Goal: Task Accomplishment & Management: Manage account settings

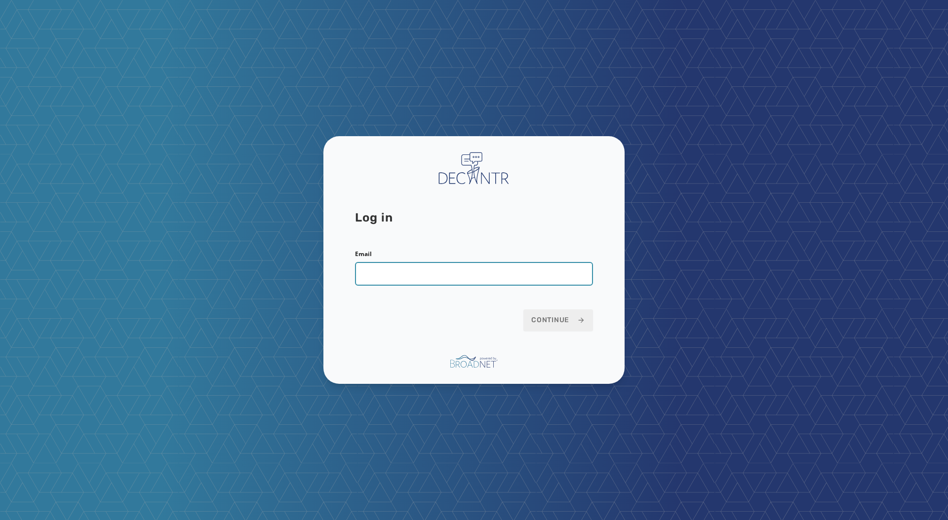
click at [374, 271] on input "Email" at bounding box center [474, 274] width 238 height 24
type input "**********"
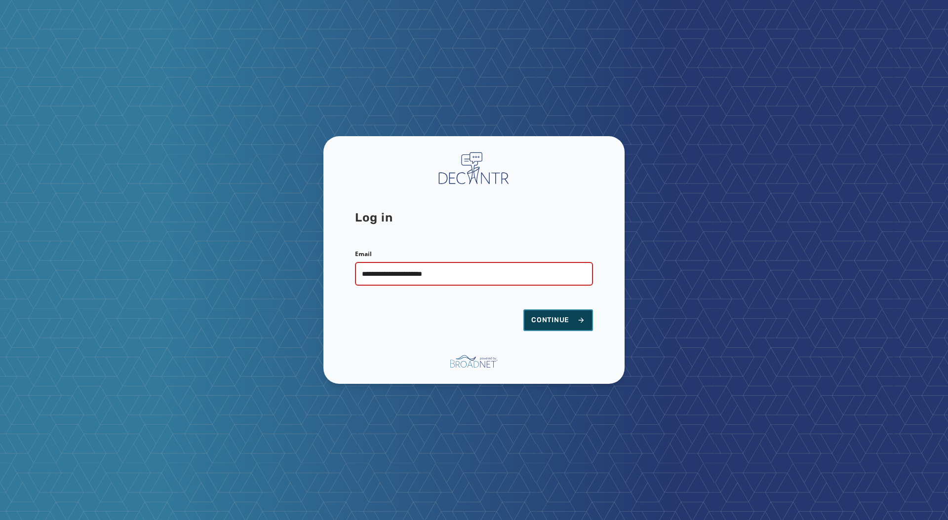
click at [555, 323] on span "Continue" at bounding box center [558, 321] width 54 height 10
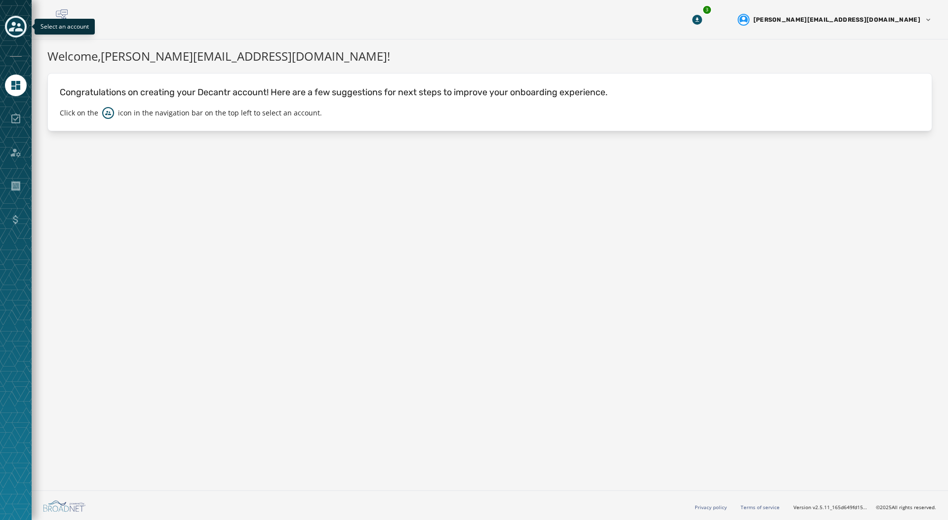
click at [19, 27] on icon "Toggle account select drawer" at bounding box center [16, 27] width 14 height 14
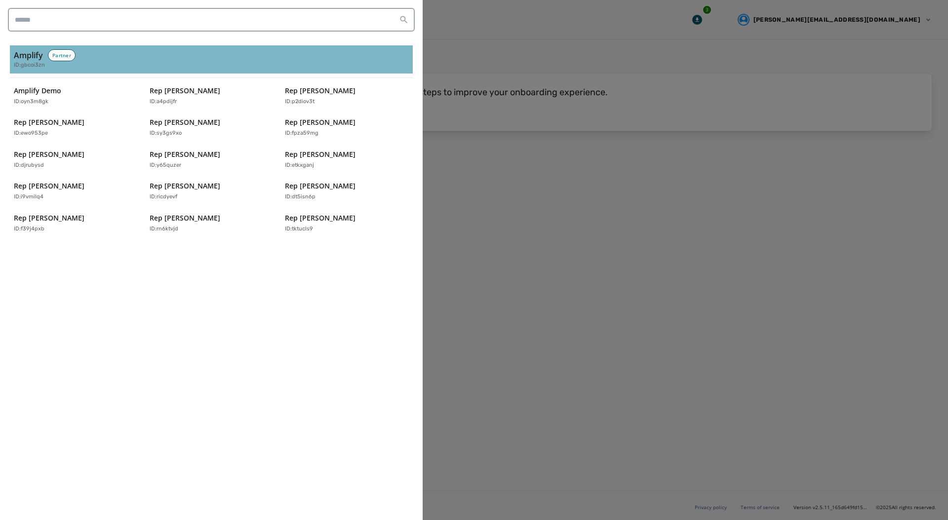
click at [251, 55] on div "Amplify Partner ID: gbcoi3zn" at bounding box center [211, 59] width 395 height 20
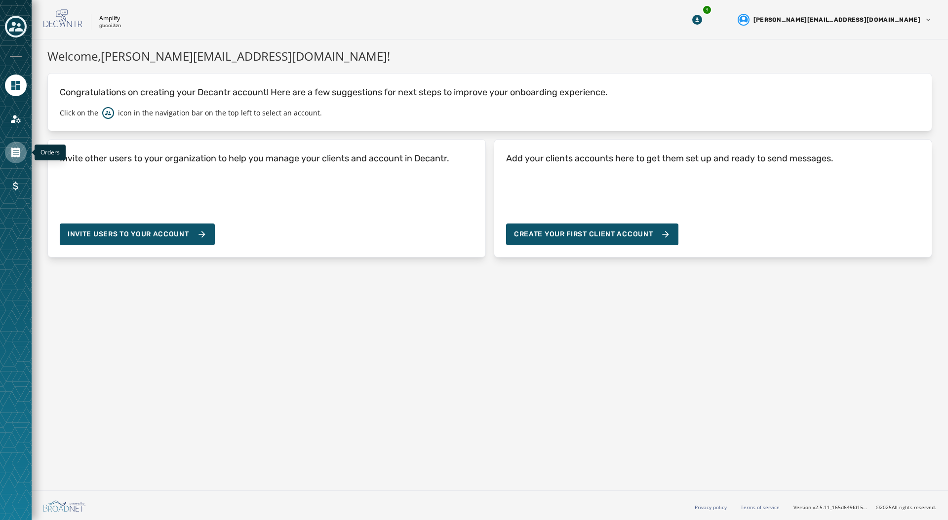
click at [9, 148] on link "Navigate to Orders" at bounding box center [16, 153] width 22 height 22
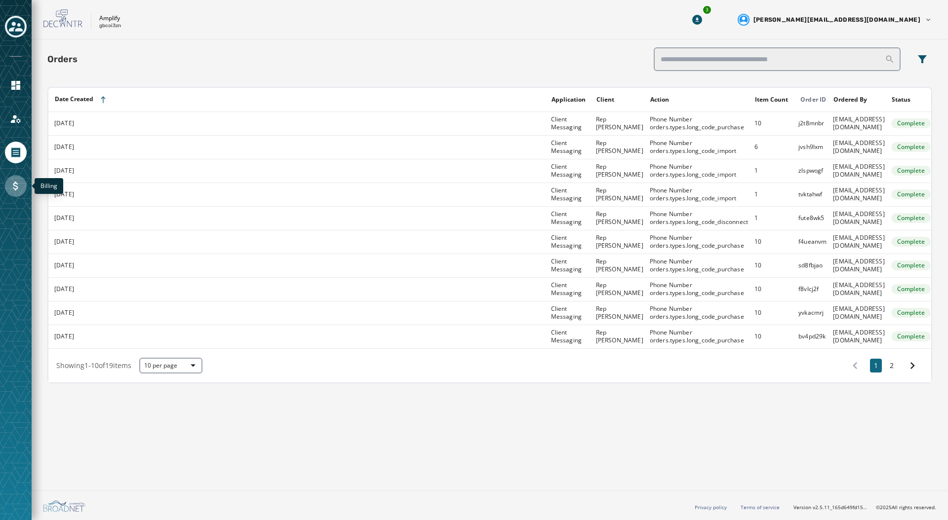
click at [14, 185] on icon "Navigate to Billing" at bounding box center [15, 186] width 5 height 9
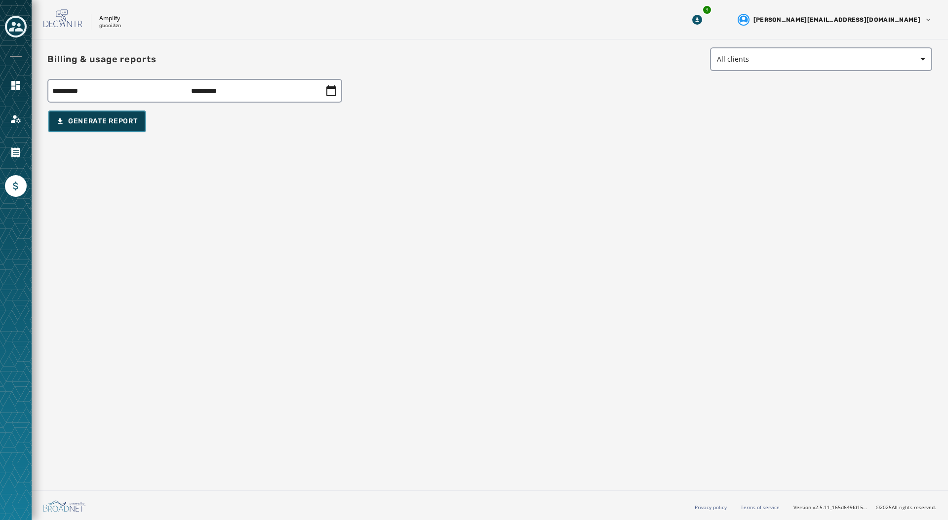
click at [94, 121] on div "Generate Report" at bounding box center [96, 122] width 81 height 10
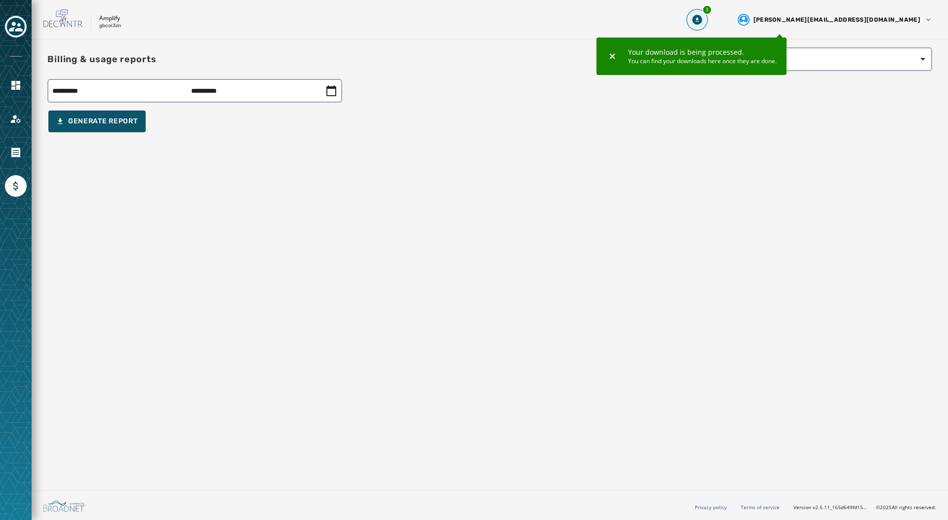
click at [702, 16] on icon "Download Menu" at bounding box center [697, 20] width 10 height 10
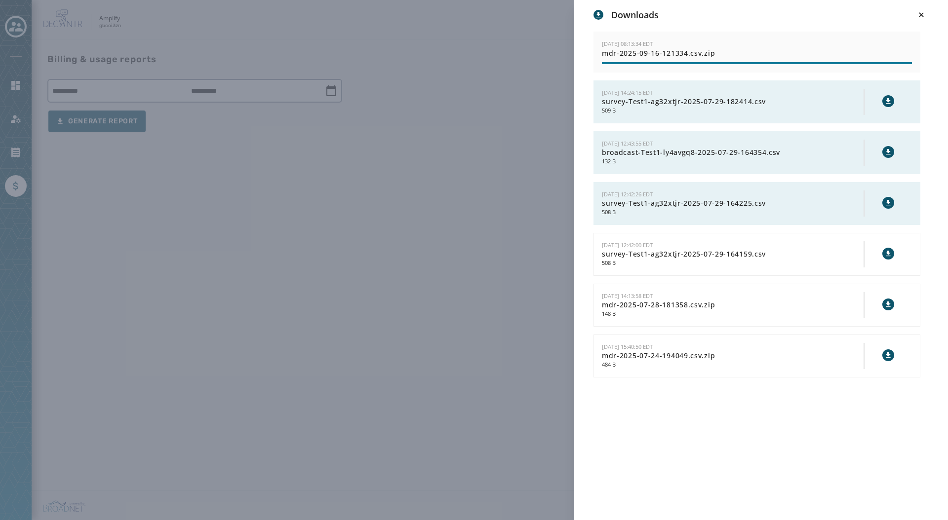
click at [377, 106] on div "Downloads [DATE] 08:13:34 EDT mdr-2025-09-16-121334.csv.zip [DATE] 14:24:15 EDT…" at bounding box center [474, 260] width 948 height 520
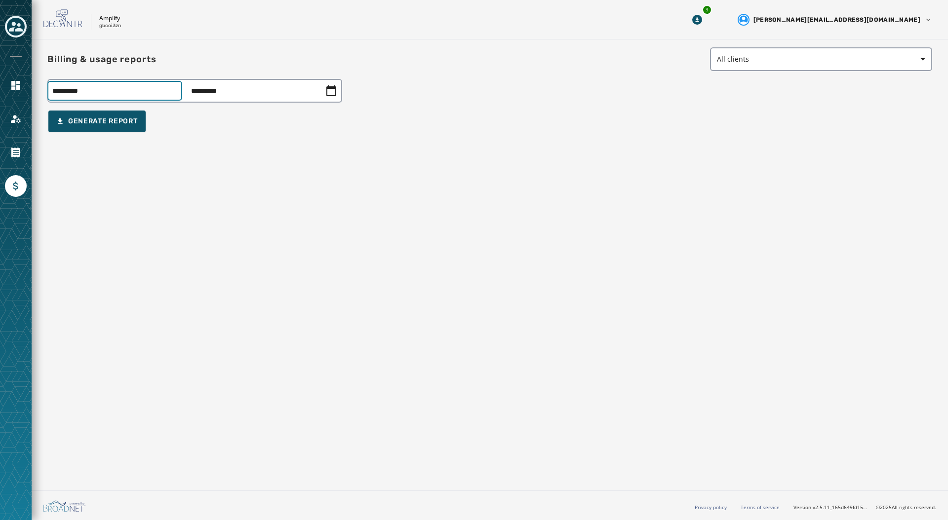
click at [104, 96] on div "**********" at bounding box center [194, 91] width 295 height 24
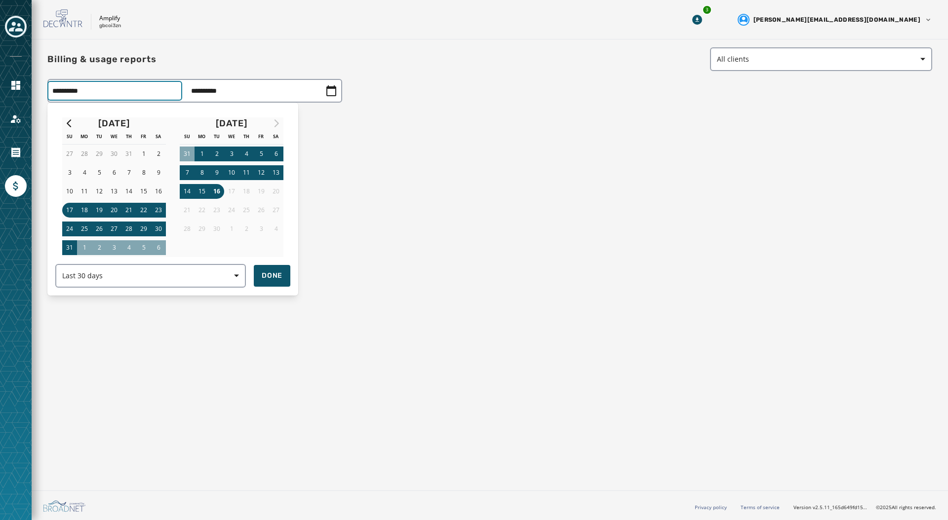
click at [201, 190] on button "15" at bounding box center [202, 191] width 15 height 15
type input "**********"
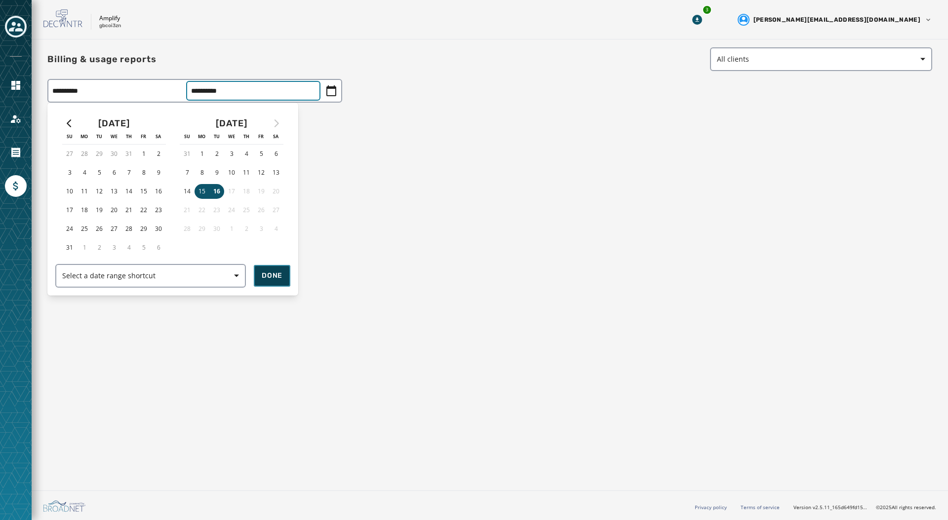
click at [272, 276] on span "Done" at bounding box center [272, 276] width 21 height 10
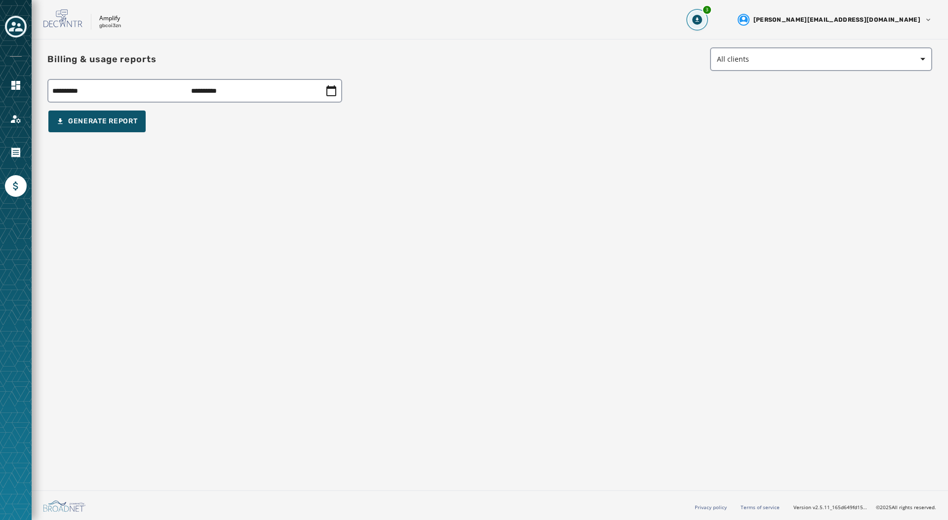
click at [702, 19] on icon "Download Menu" at bounding box center [697, 20] width 10 height 10
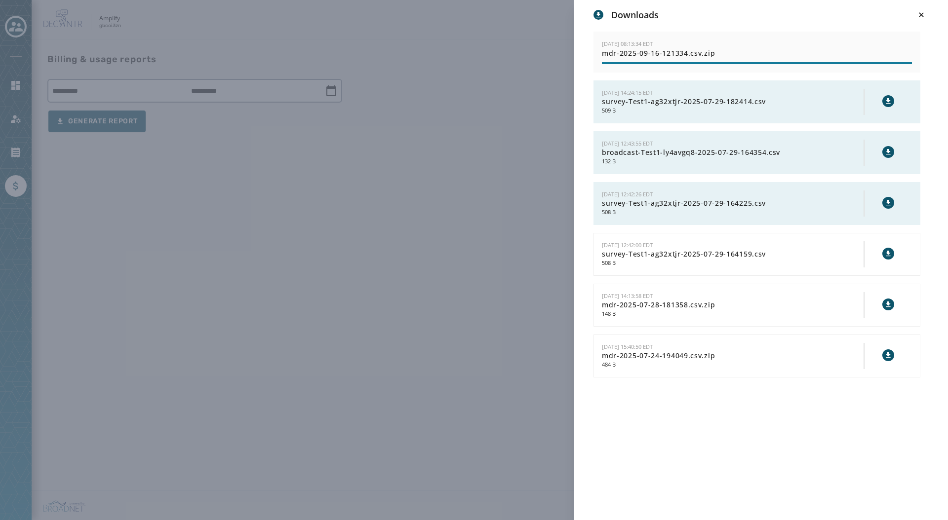
click at [430, 133] on div "Downloads [DATE] 08:13:34 EDT mdr-2025-09-16-121334.csv.zip [DATE] 14:24:15 EDT…" at bounding box center [474, 260] width 948 height 520
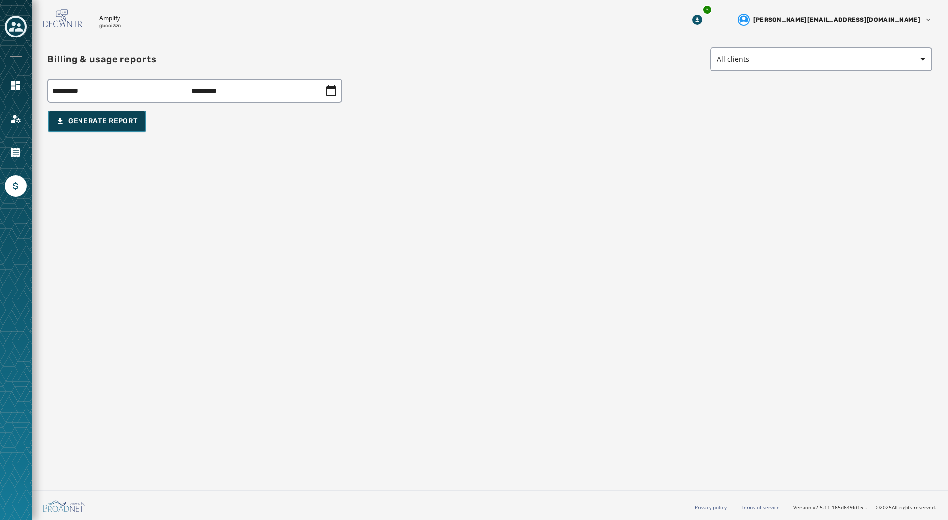
click at [98, 122] on div "Generate Report" at bounding box center [96, 122] width 81 height 10
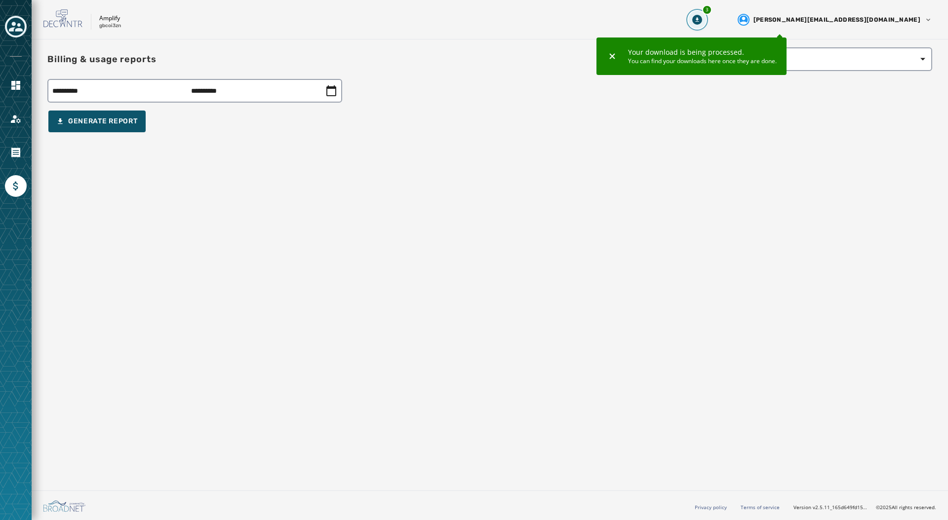
click at [699, 20] on icon "Download Menu" at bounding box center [696, 19] width 3 height 4
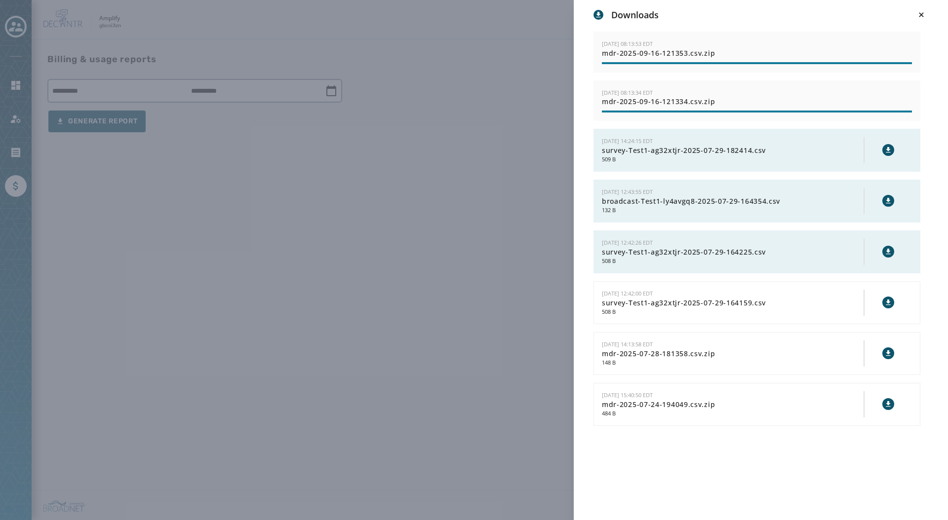
click at [172, 160] on div "Downloads [DATE] 08:13:53 EDT mdr-2025-09-16-121353.csv.zip [DATE] 08:13:34 EDT…" at bounding box center [474, 260] width 948 height 520
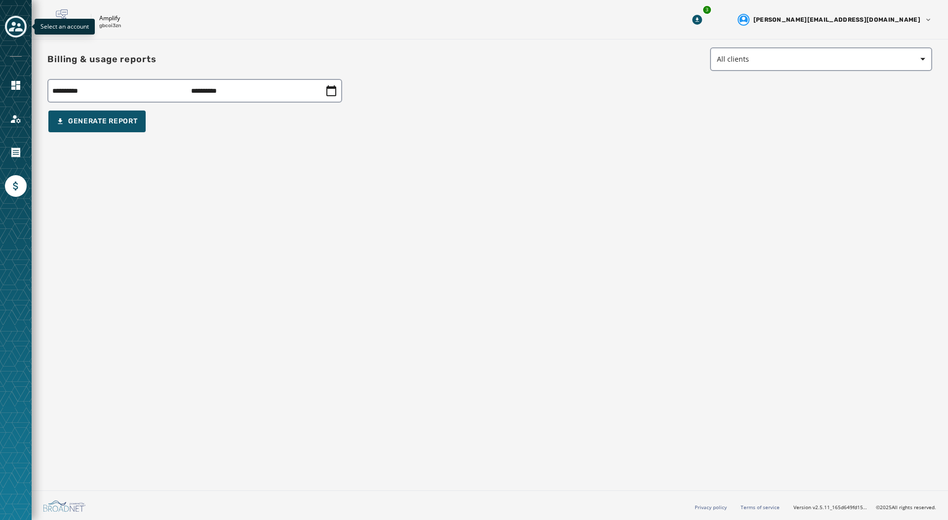
click at [16, 27] on icon "Toggle account select drawer" at bounding box center [16, 27] width 14 height 14
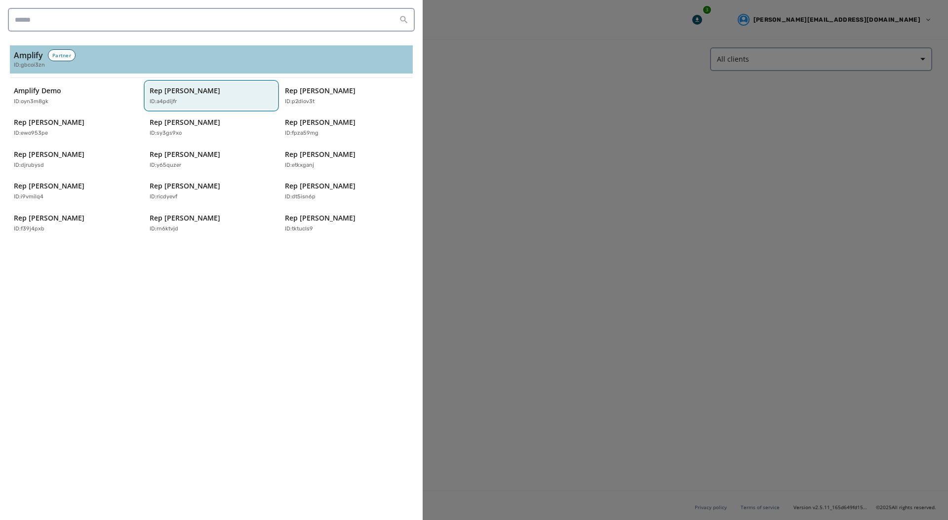
click at [155, 99] on p "ID: a4pdijfr" at bounding box center [163, 102] width 27 height 8
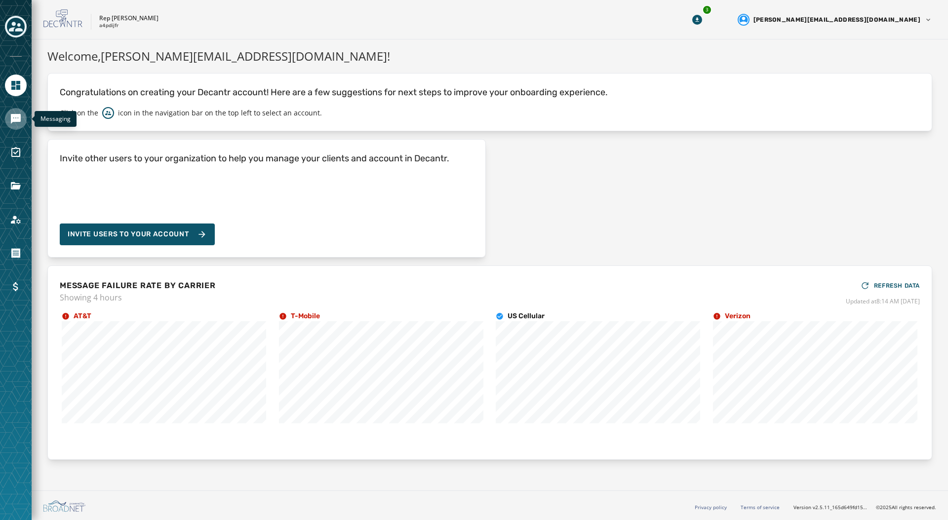
click at [24, 118] on link "Navigate to Messaging" at bounding box center [16, 119] width 22 height 22
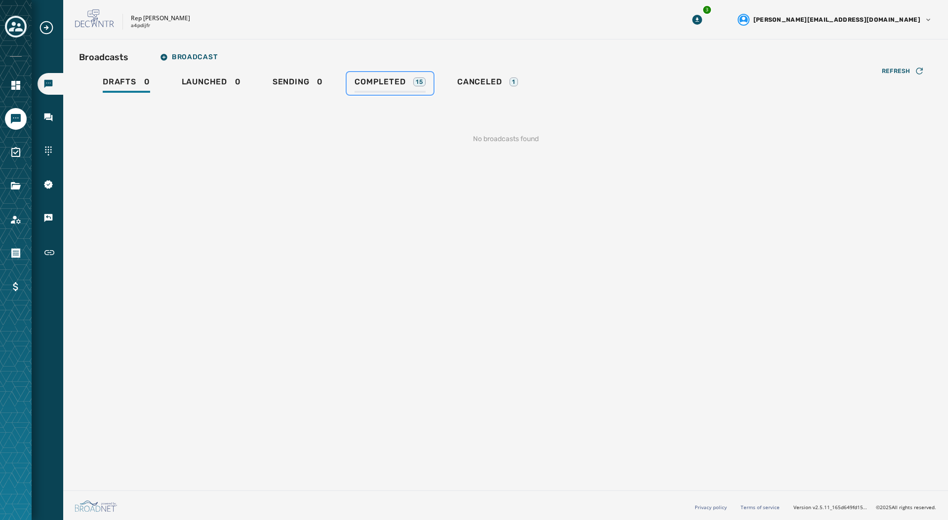
click at [371, 86] on span "Completed" at bounding box center [380, 82] width 51 height 10
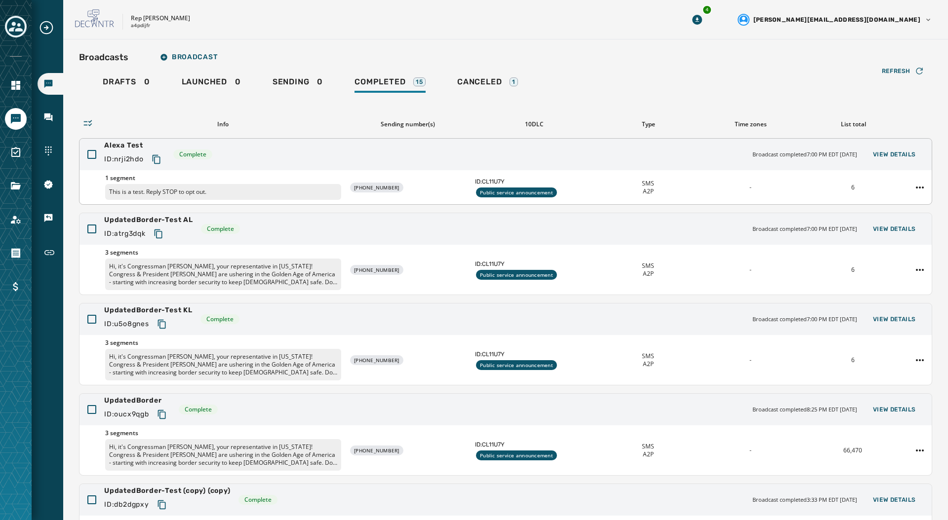
click at [224, 169] on div "Alexa Test ID: nrji2hdo Complete Broadcast completed 7:00 PM EDT [DATE] View De…" at bounding box center [505, 155] width 852 height 32
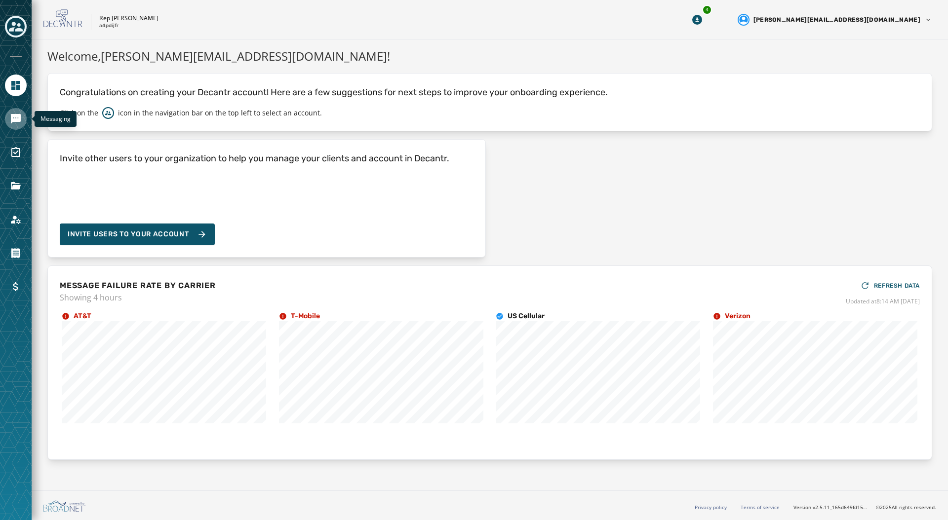
click at [11, 122] on icon "Navigate to Messaging" at bounding box center [16, 119] width 10 height 10
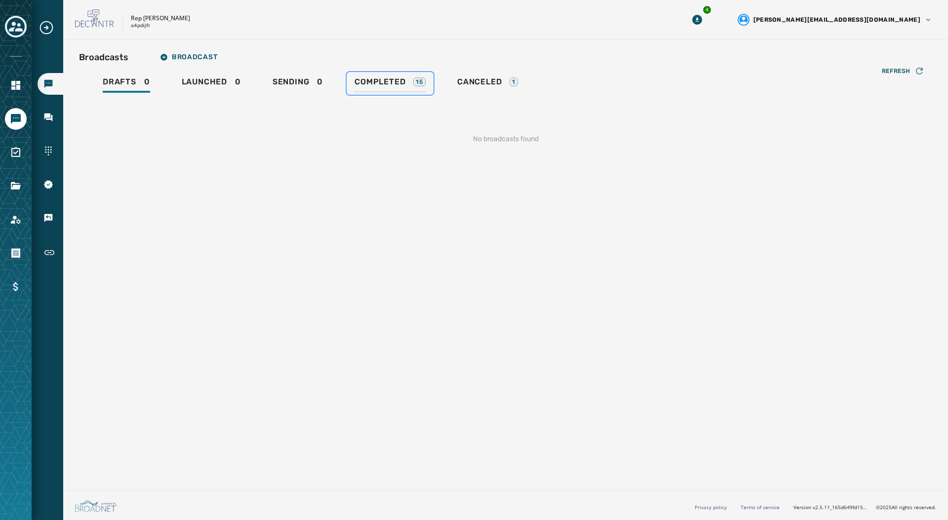
click at [356, 78] on span "Completed" at bounding box center [380, 82] width 51 height 10
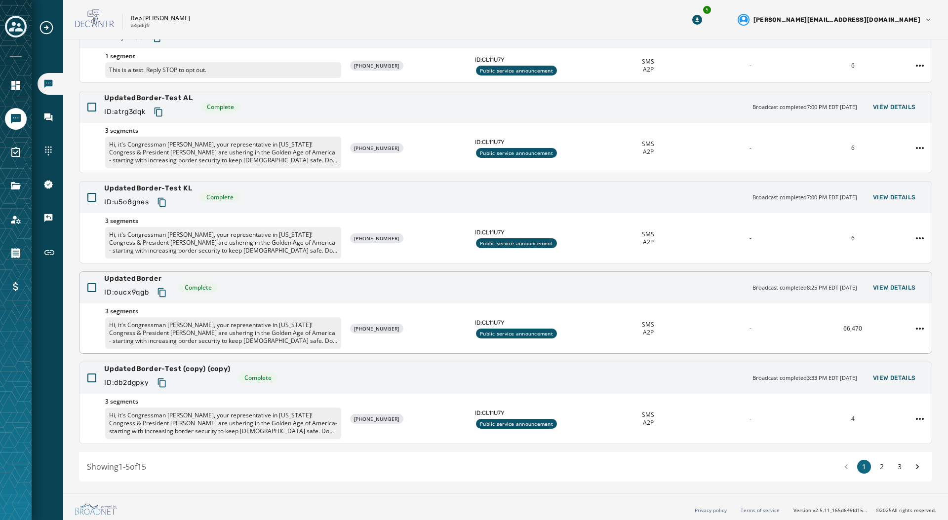
scroll to position [125, 0]
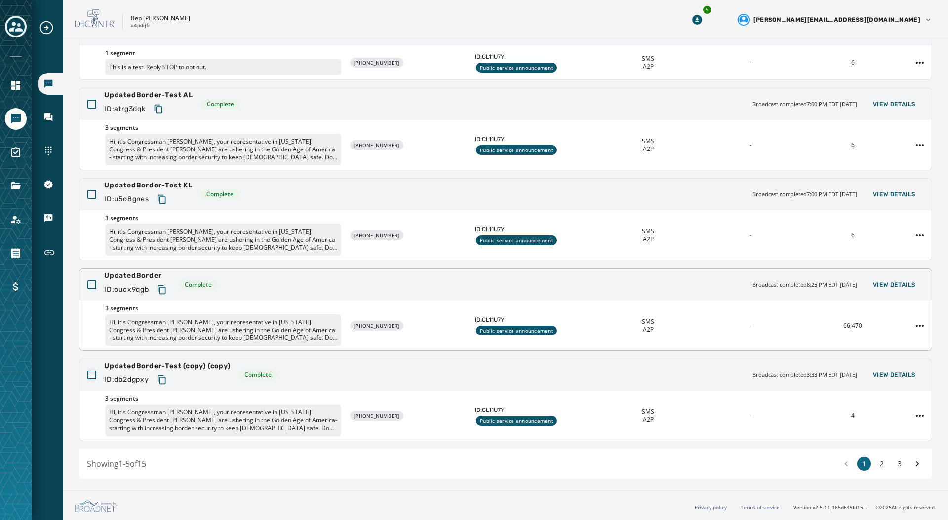
click at [422, 325] on div "[PHONE_NUMBER]" at bounding box center [408, 326] width 118 height 10
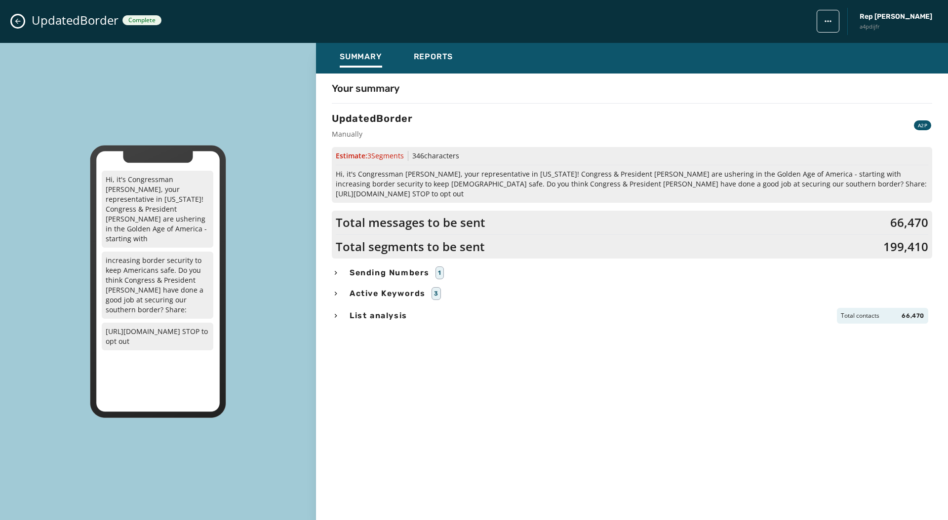
click at [436, 180] on span "Hi, it's Congressman [PERSON_NAME], your representative in [US_STATE]! Congress…" at bounding box center [632, 184] width 593 height 30
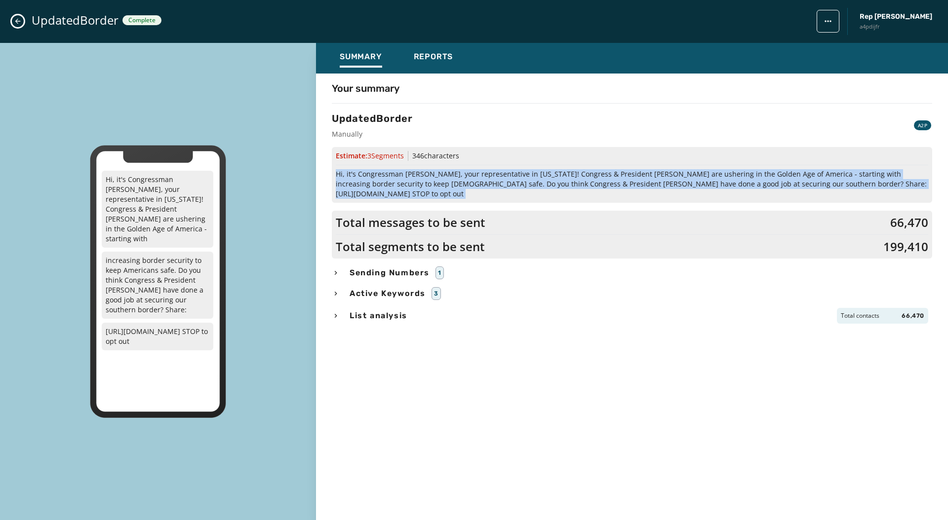
click at [436, 180] on span "Hi, it's Congressman [PERSON_NAME], your representative in [US_STATE]! Congress…" at bounding box center [632, 184] width 593 height 30
copy span "Hi, it's Congressman [PERSON_NAME], your representative in [US_STATE]! Congress…"
click at [437, 51] on button "Reports" at bounding box center [433, 58] width 55 height 23
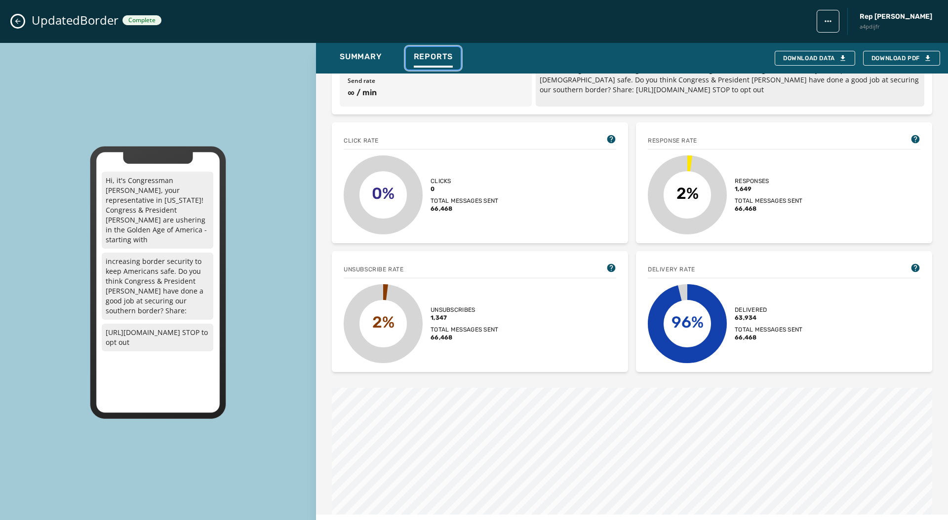
scroll to position [0, 0]
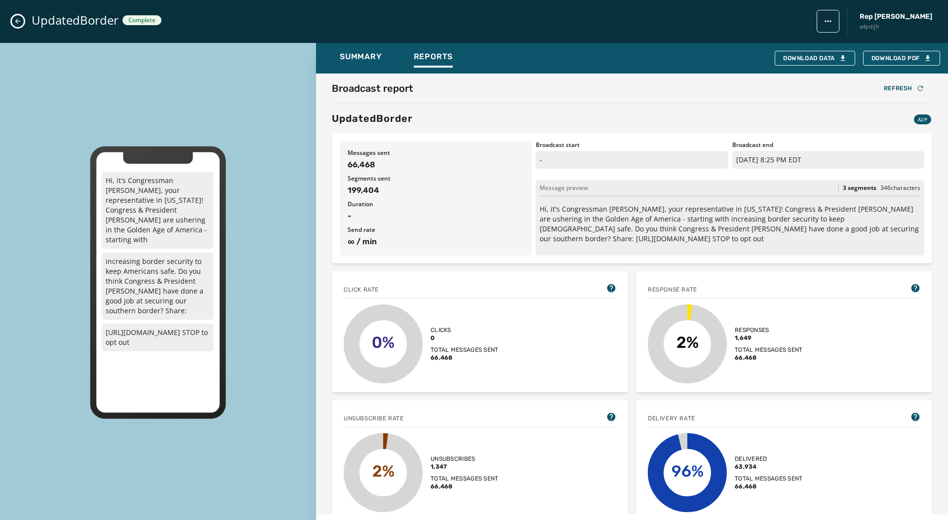
click at [830, 20] on html "Broadcasts Inbox Sending Numbers 10DLC Registration Keywords & Responders Short…" at bounding box center [474, 260] width 948 height 520
click at [368, 163] on span "66,468" at bounding box center [436, 165] width 176 height 12
copy span "66,468"
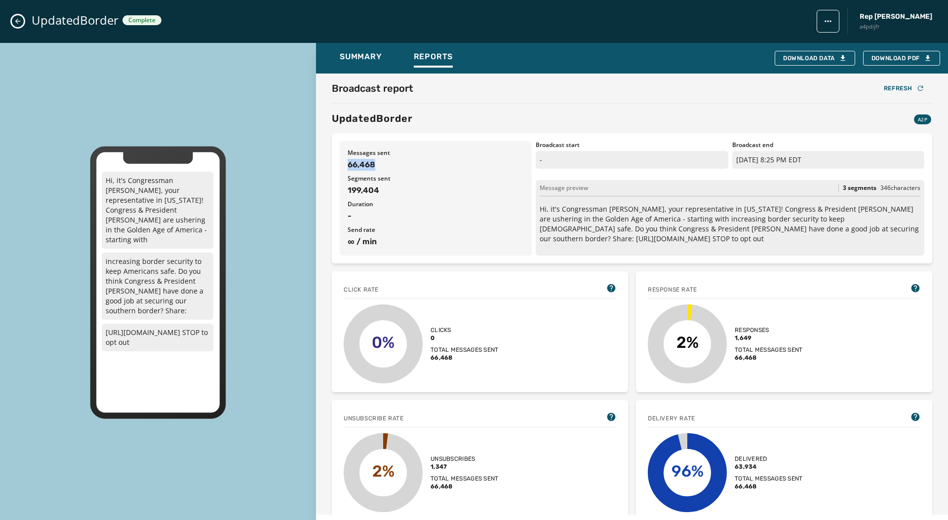
copy span "66,468"
click at [24, 26] on div "UpdatedBorder Complete Rep [PERSON_NAME] a4pdijfr" at bounding box center [474, 21] width 948 height 43
click at [16, 23] on icon "Close admin drawer" at bounding box center [18, 21] width 8 height 8
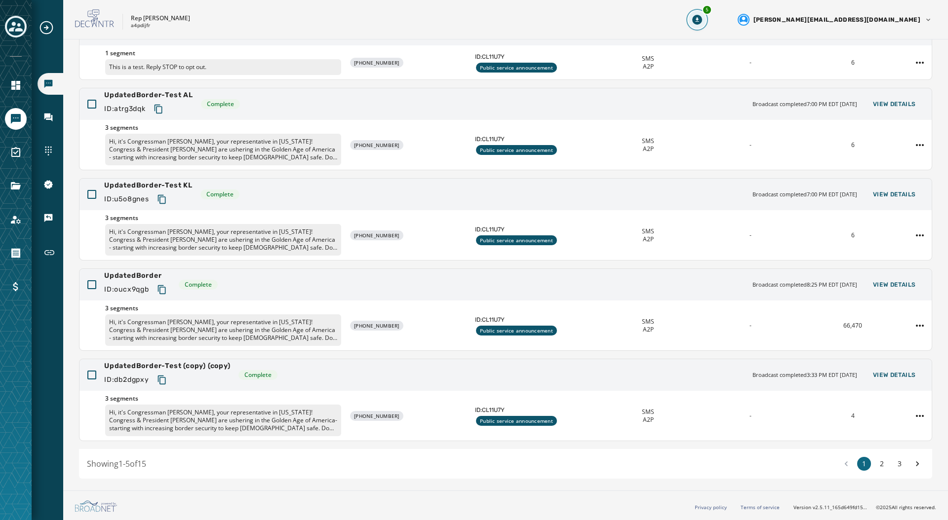
click at [702, 17] on icon "Download Menu" at bounding box center [697, 20] width 10 height 10
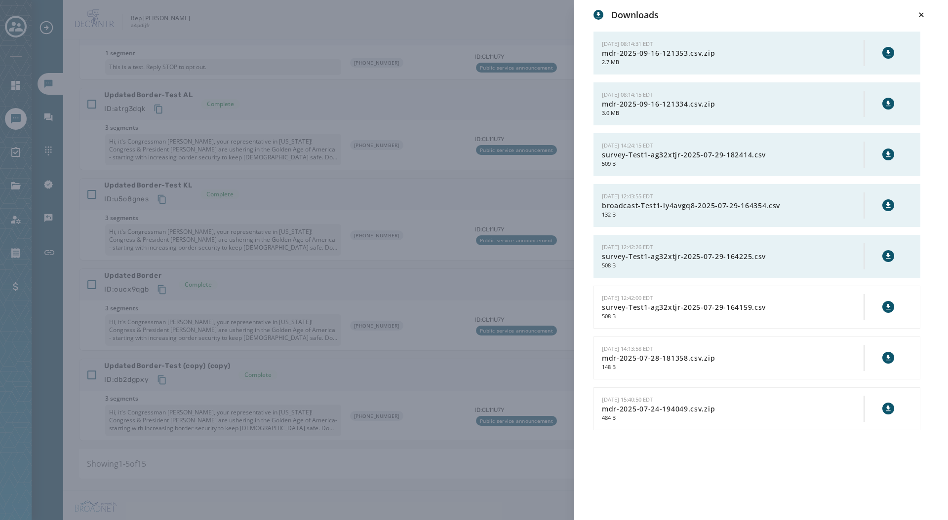
click at [889, 52] on icon at bounding box center [888, 52] width 4 height 5
click at [514, 26] on div "Downloads [DATE] 08:14:31 EDT mdr-2025-09-16-121353.csv.zip 2.7 MB [DATE] 08:14…" at bounding box center [474, 260] width 948 height 520
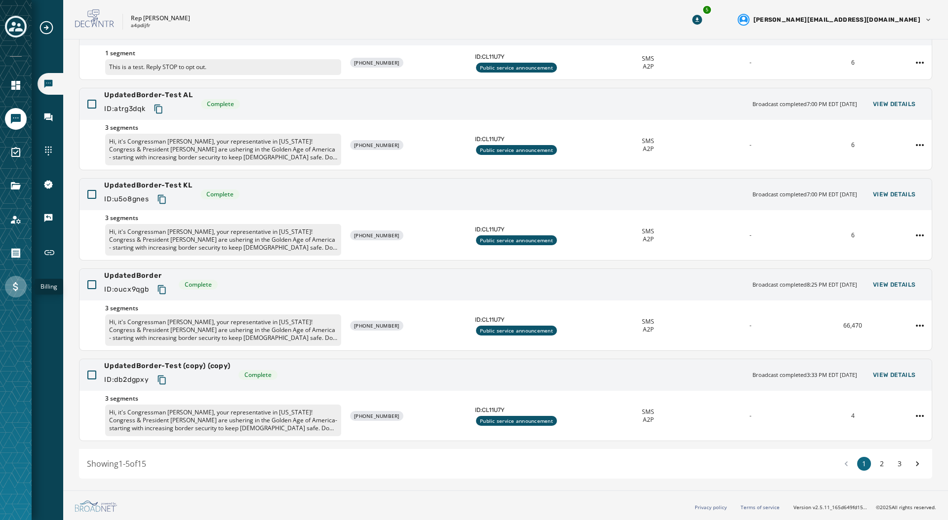
click at [21, 288] on link "Navigate to Billing" at bounding box center [16, 287] width 22 height 22
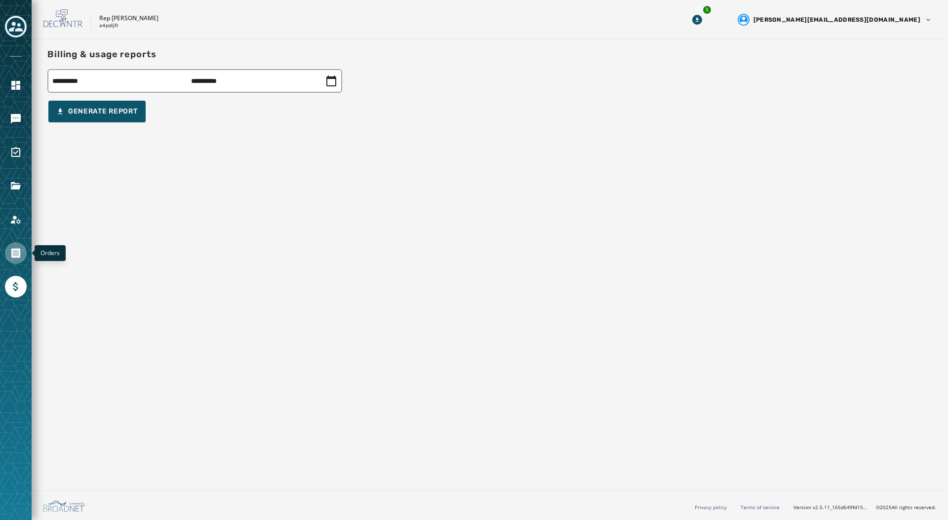
click at [20, 255] on icon "Navigate to Orders" at bounding box center [16, 253] width 12 height 12
